Goal: Check status: Check status

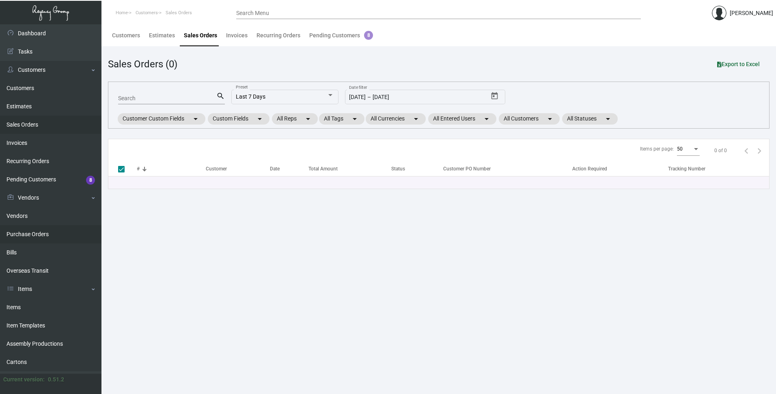
click at [31, 235] on link "Purchase Orders" at bounding box center [51, 234] width 102 height 18
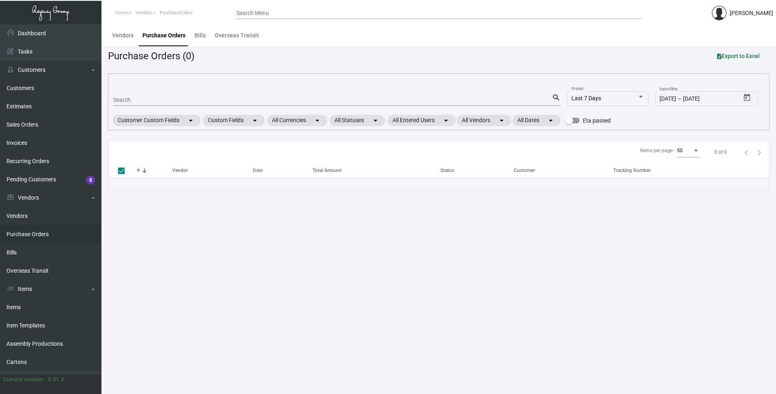
click at [137, 98] on input "Search" at bounding box center [332, 100] width 439 height 6
paste input "92540"
type input "92540"
checkbox input "false"
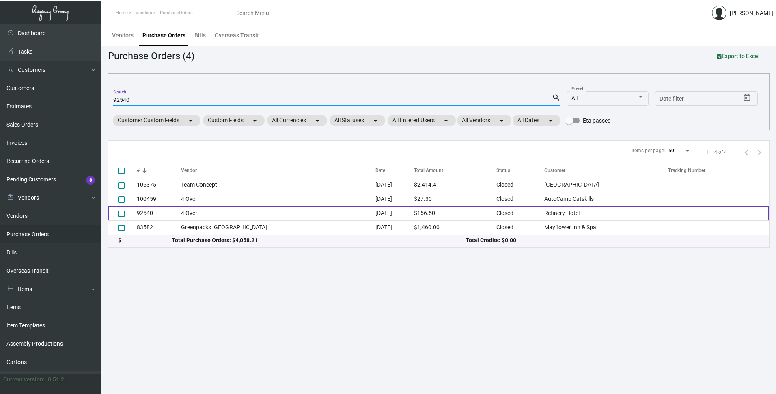
type input "92540"
click at [149, 212] on td "92540" at bounding box center [159, 213] width 44 height 14
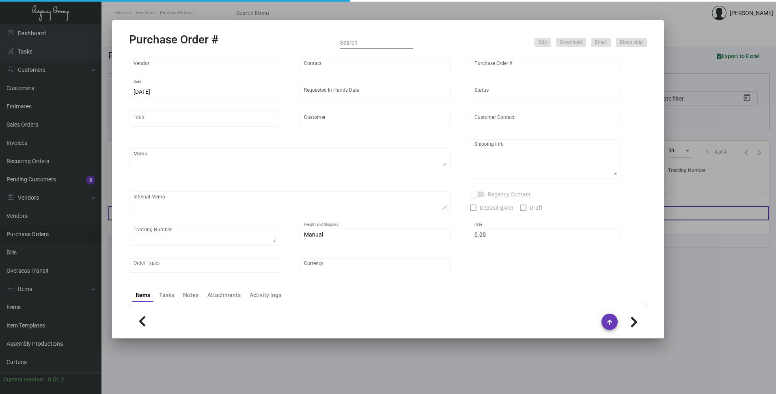
type input "4 Over"
type input "92540"
type input "[DATE]"
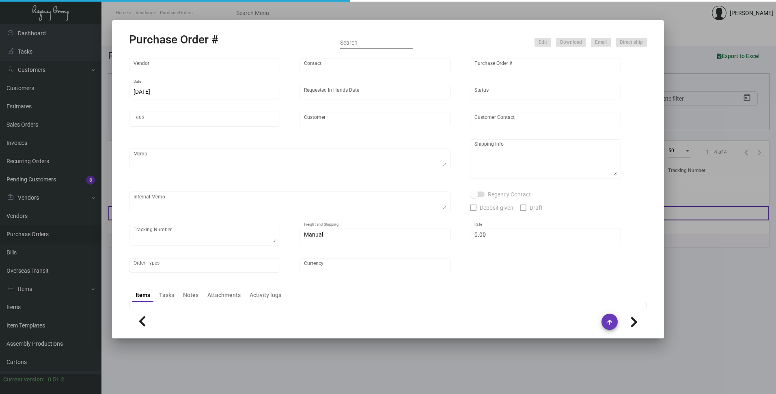
type input "Refinery Hotel"
type input "Attn: [PERSON_NAME]"
type textarea "Refinery Hotel - Attn: [PERSON_NAME] [STREET_ADDRESS][US_STATE]"
type input "$ 0.00"
type input "United States Dollar $"
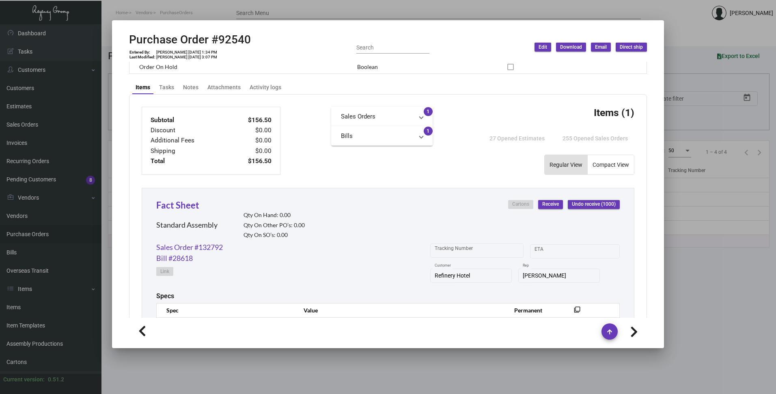
scroll to position [370, 0]
